Goal: Task Accomplishment & Management: Manage account settings

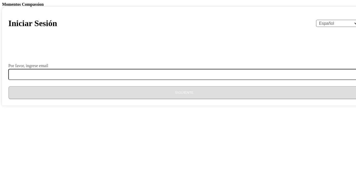
select select "es"
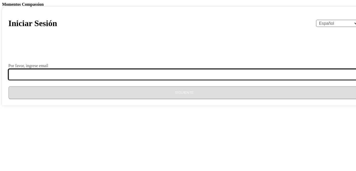
click at [131, 80] on input "Por favor, ingrese email" at bounding box center [187, 74] width 358 height 11
type input "[EMAIL_ADDRESS][DOMAIN_NAME]"
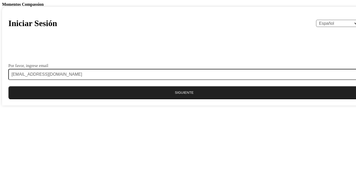
click at [175, 99] on button "Siguiente" at bounding box center [184, 92] width 352 height 13
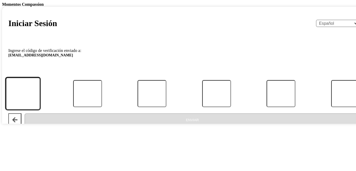
click at [40, 110] on input "Código" at bounding box center [23, 93] width 34 height 32
type input "9"
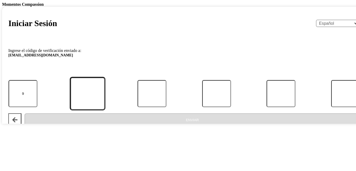
type input "4"
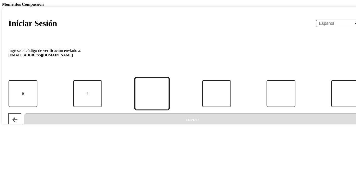
type input "1"
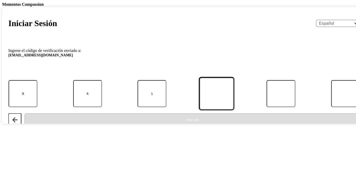
type input "7"
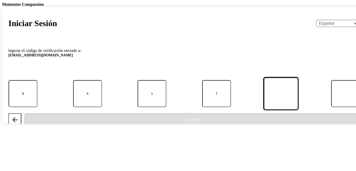
type input "0"
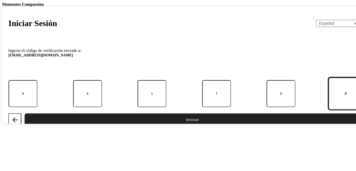
type input "4"
click at [176, 126] on button "Enviar" at bounding box center [192, 119] width 336 height 13
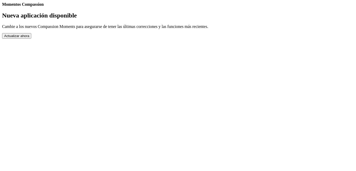
click at [31, 39] on button "Actualizar ahora" at bounding box center [16, 35] width 29 height 5
